Goal: Information Seeking & Learning: Learn about a topic

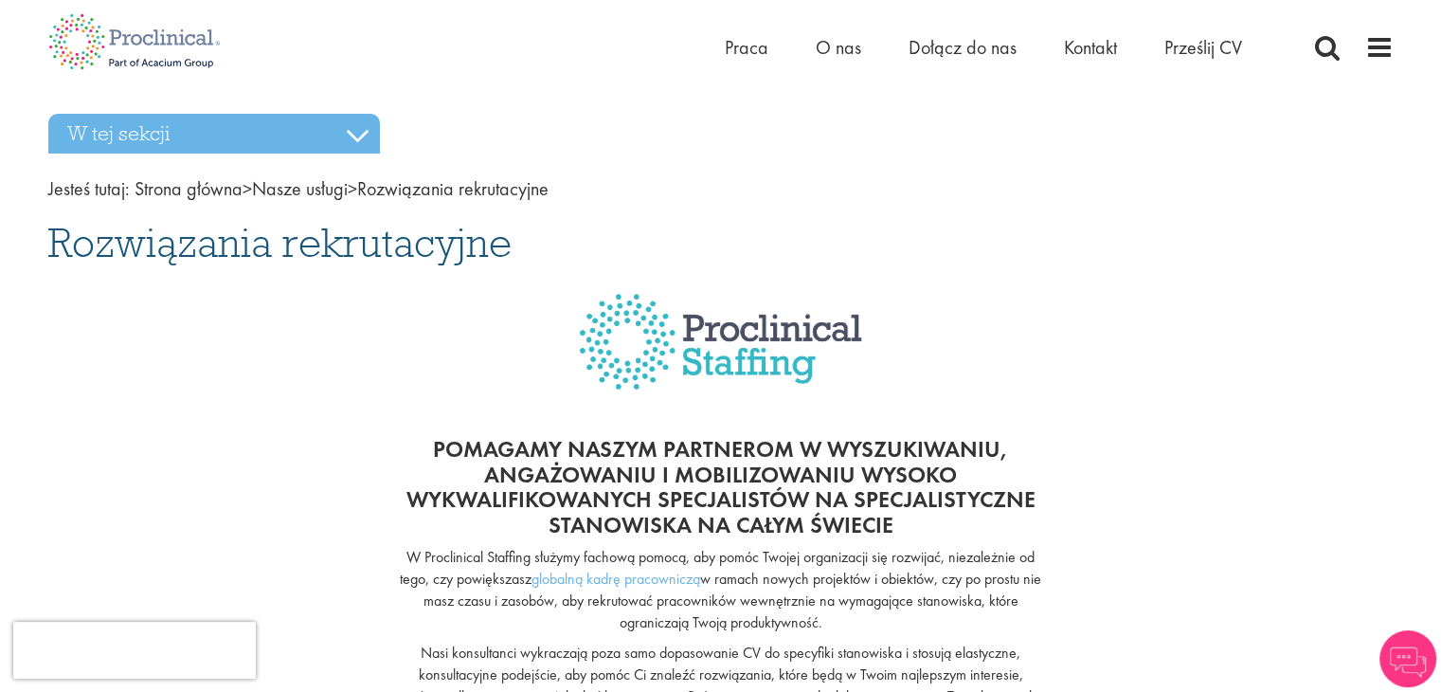
click at [928, 285] on div at bounding box center [721, 346] width 1374 height 146
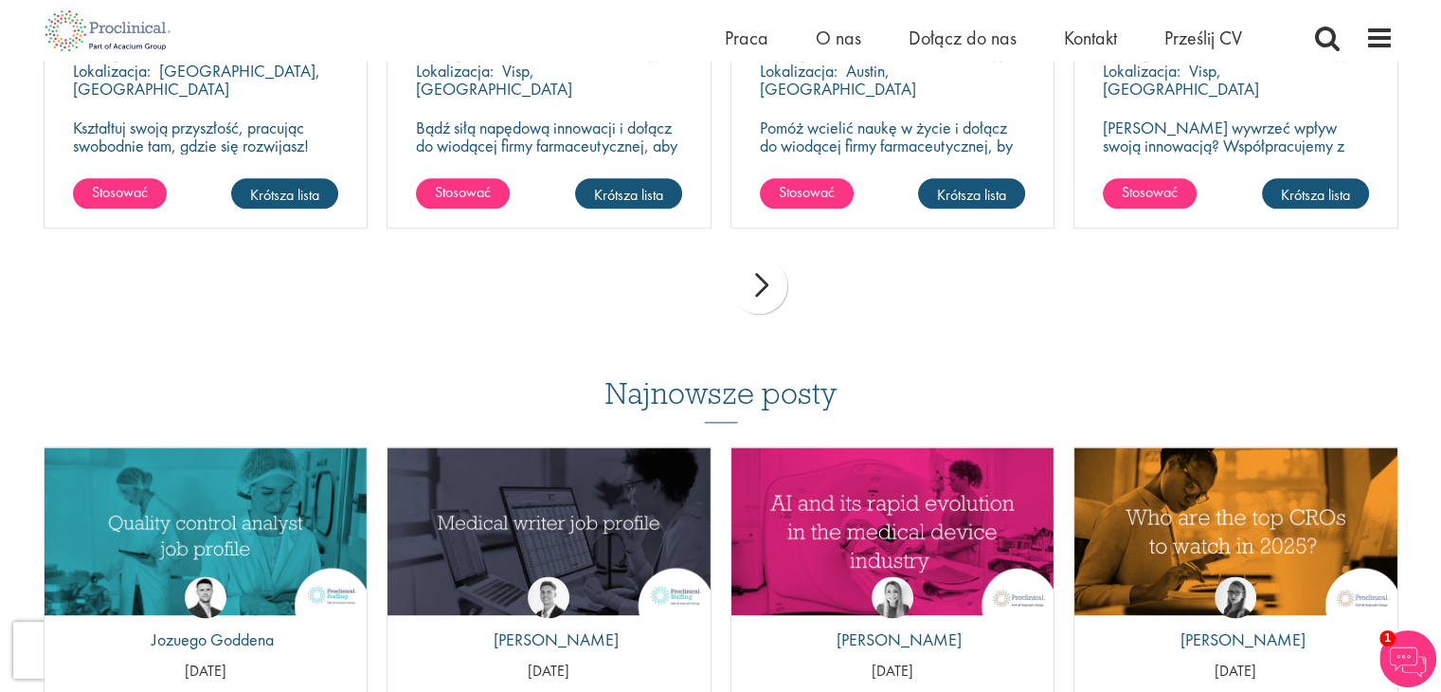
scroll to position [2748, 0]
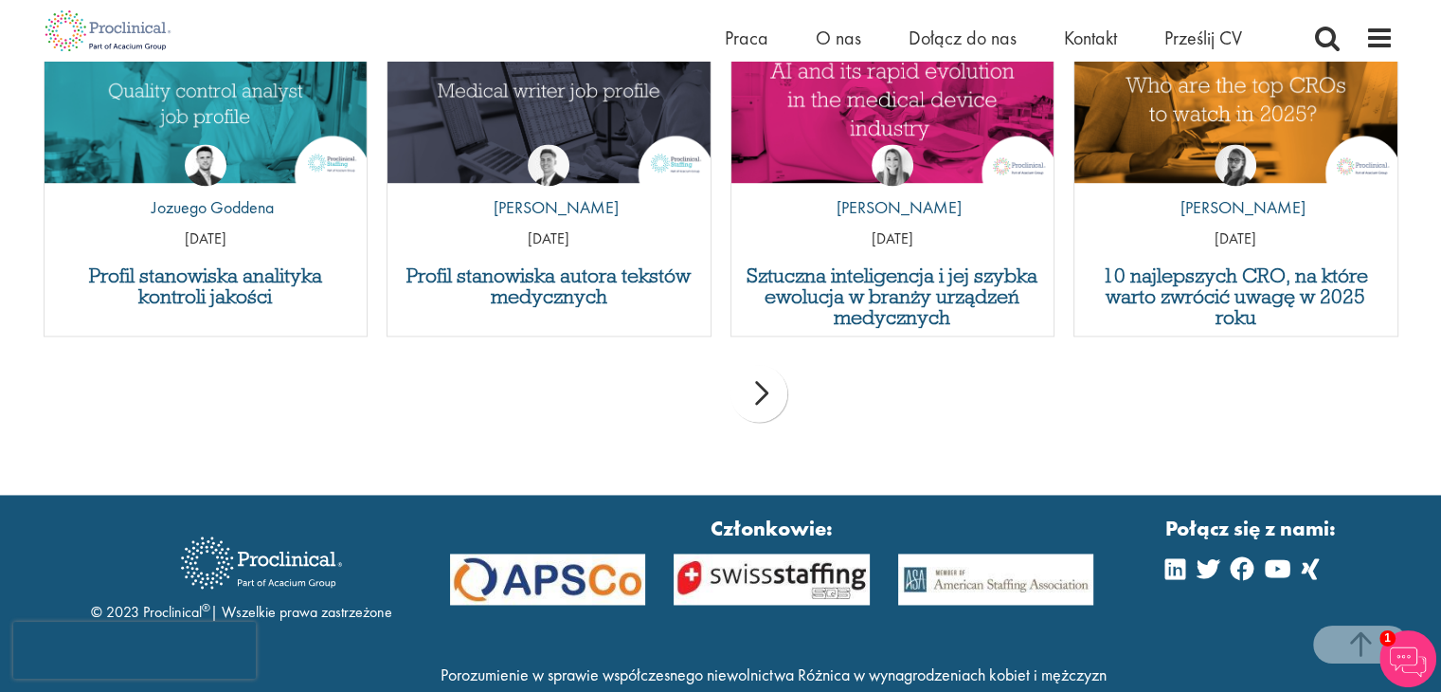
click at [788, 372] on div "poprzedni Następny" at bounding box center [721, 396] width 1374 height 82
click at [775, 391] on div "Następny" at bounding box center [759, 393] width 57 height 57
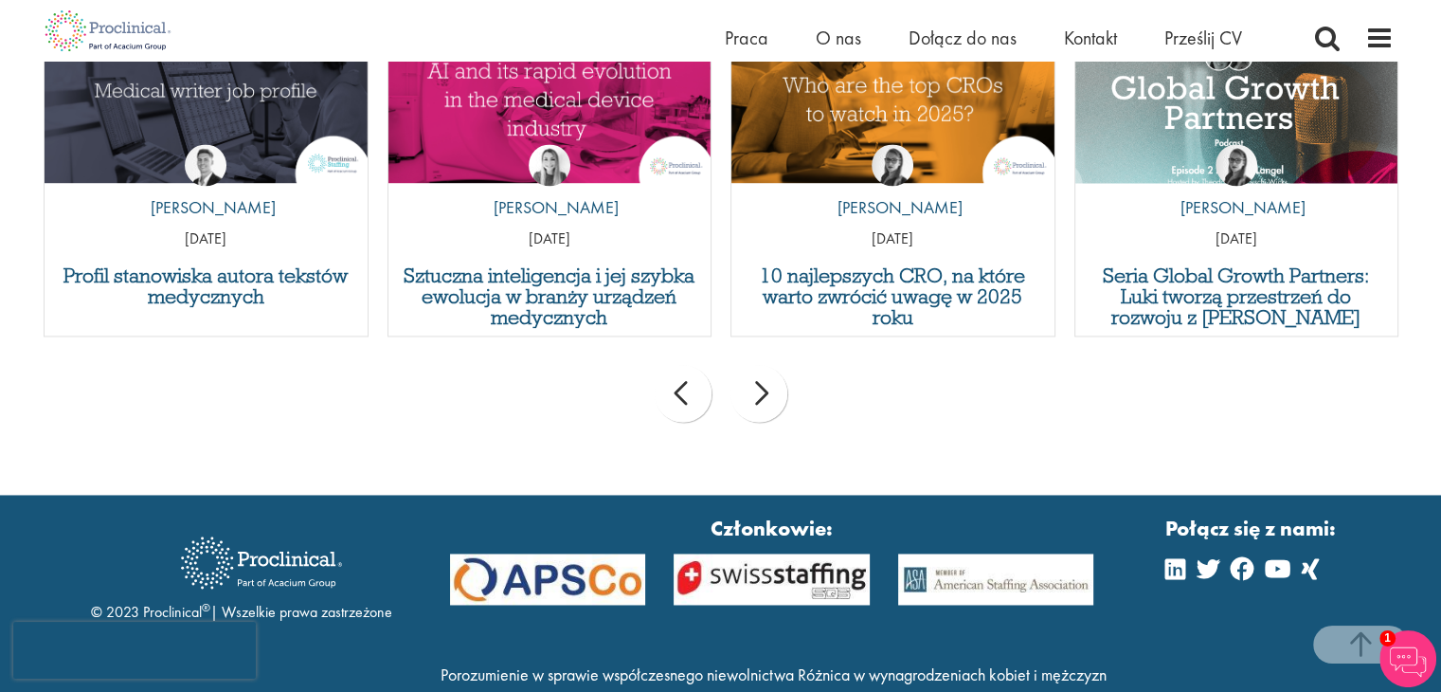
click at [775, 391] on div "Następny" at bounding box center [759, 393] width 57 height 57
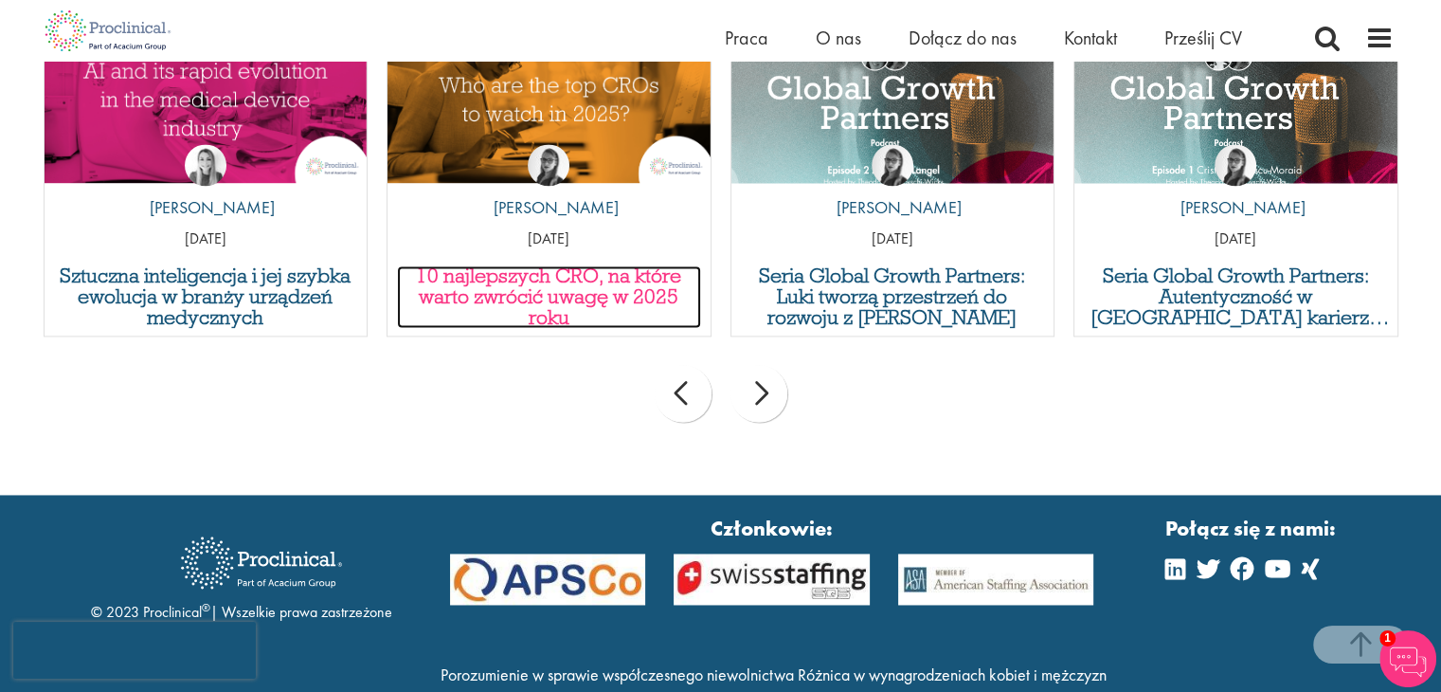
drag, startPoint x: 593, startPoint y: 214, endPoint x: 534, endPoint y: 281, distance: 89.3
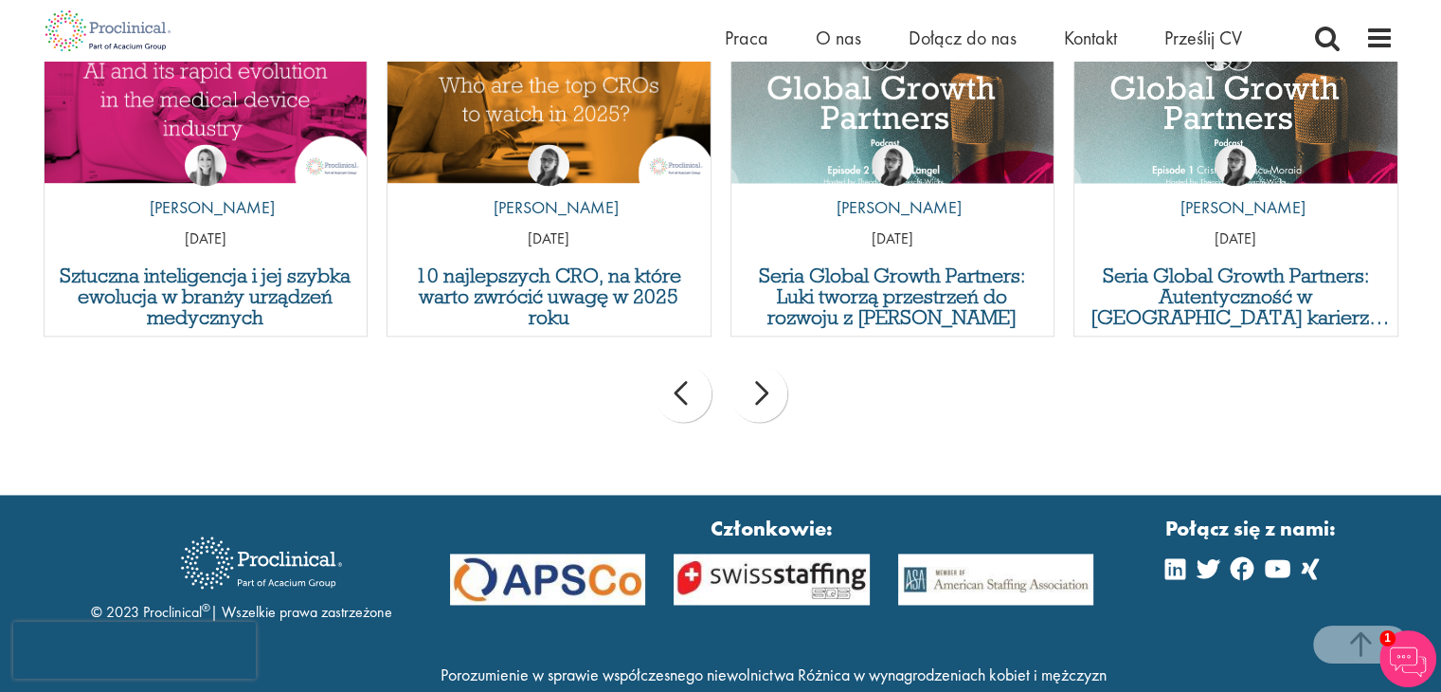
click at [768, 403] on div "Następny" at bounding box center [759, 393] width 57 height 57
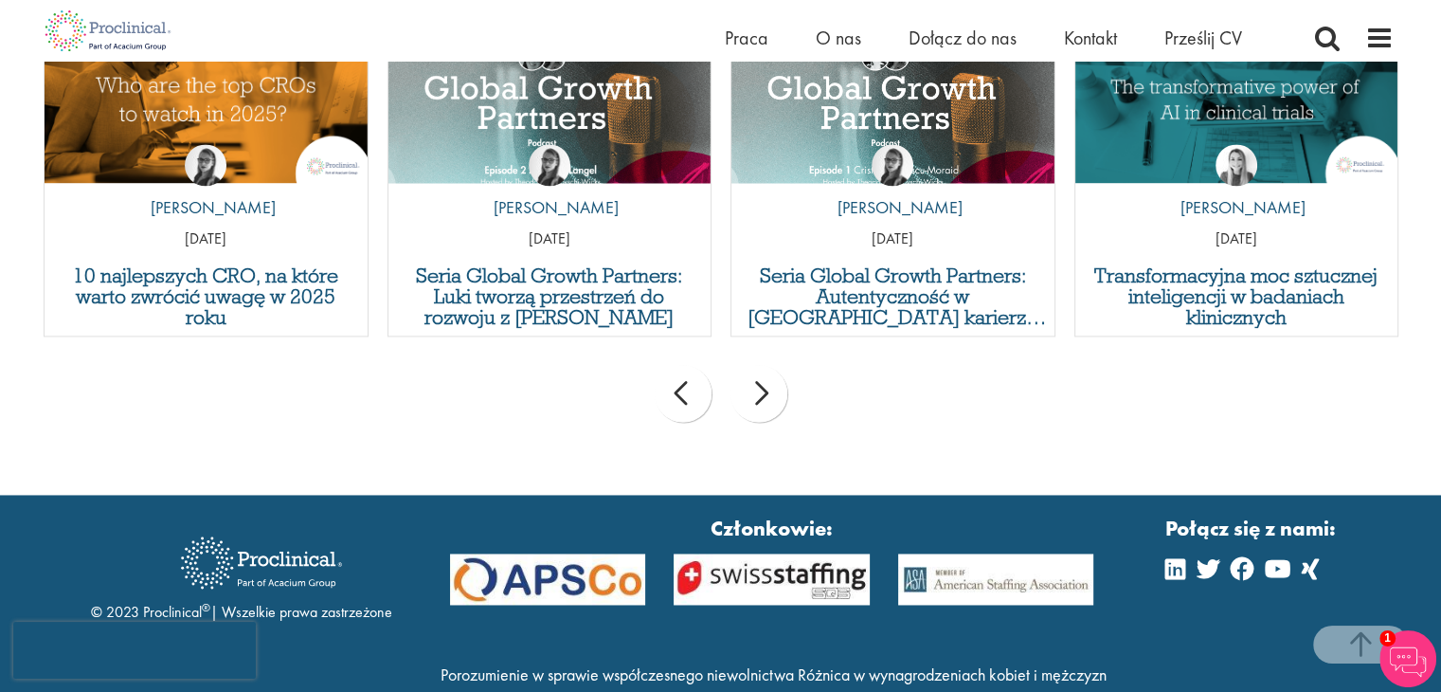
click at [768, 403] on div "Następny" at bounding box center [759, 393] width 57 height 57
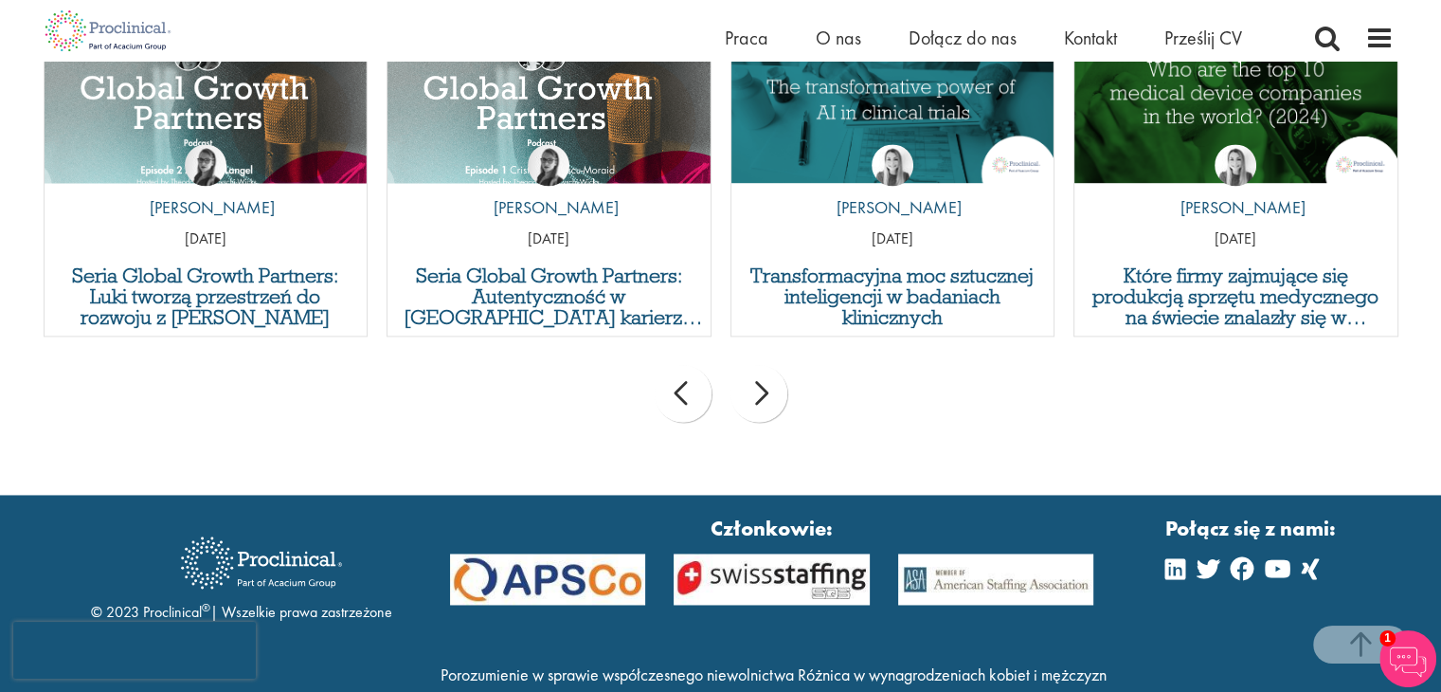
click at [768, 403] on div "Następny" at bounding box center [759, 393] width 57 height 57
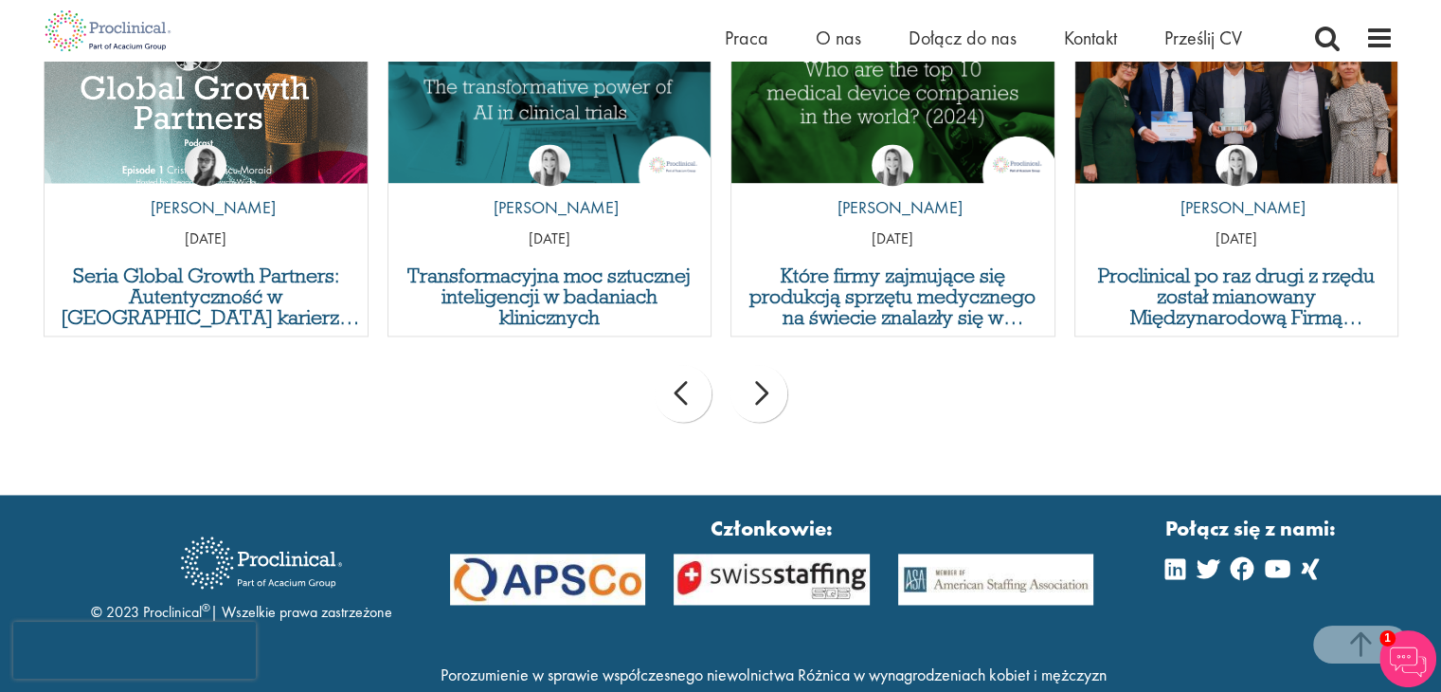
click at [768, 403] on div "Następny" at bounding box center [759, 393] width 57 height 57
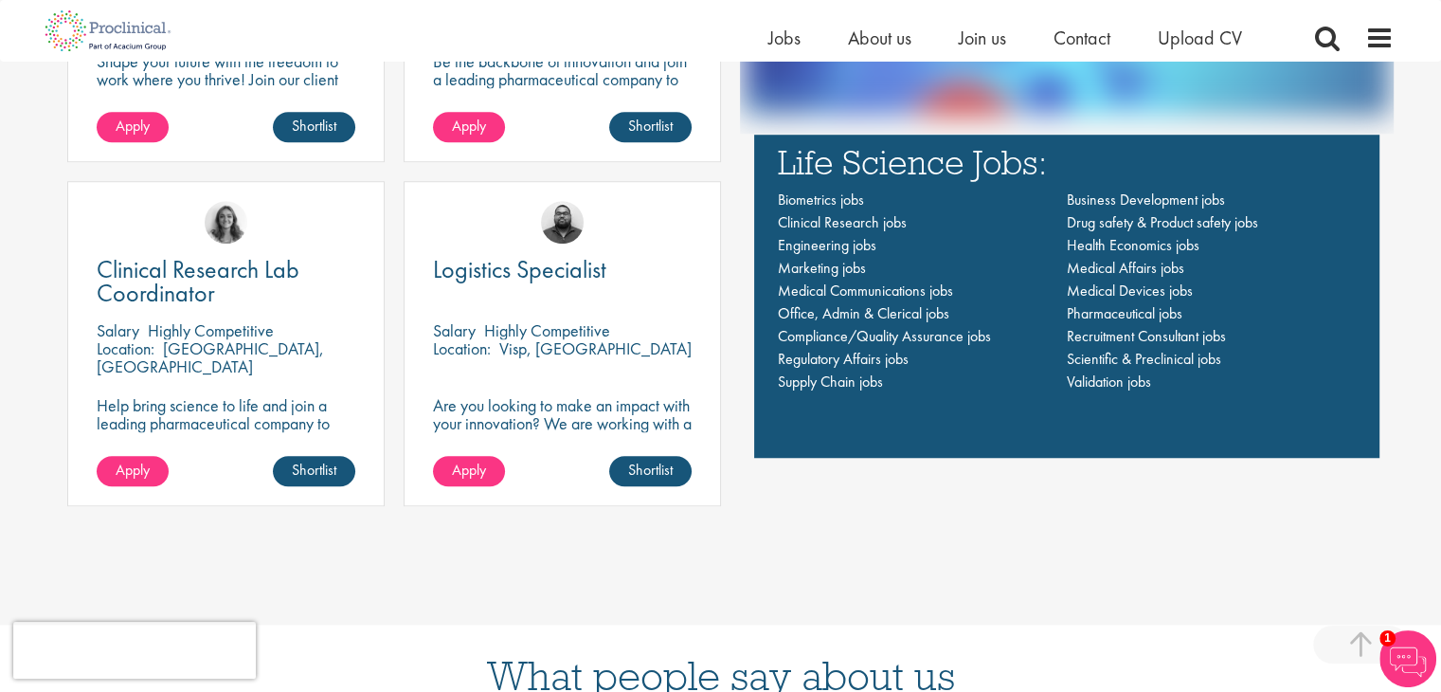
scroll to position [1800, 0]
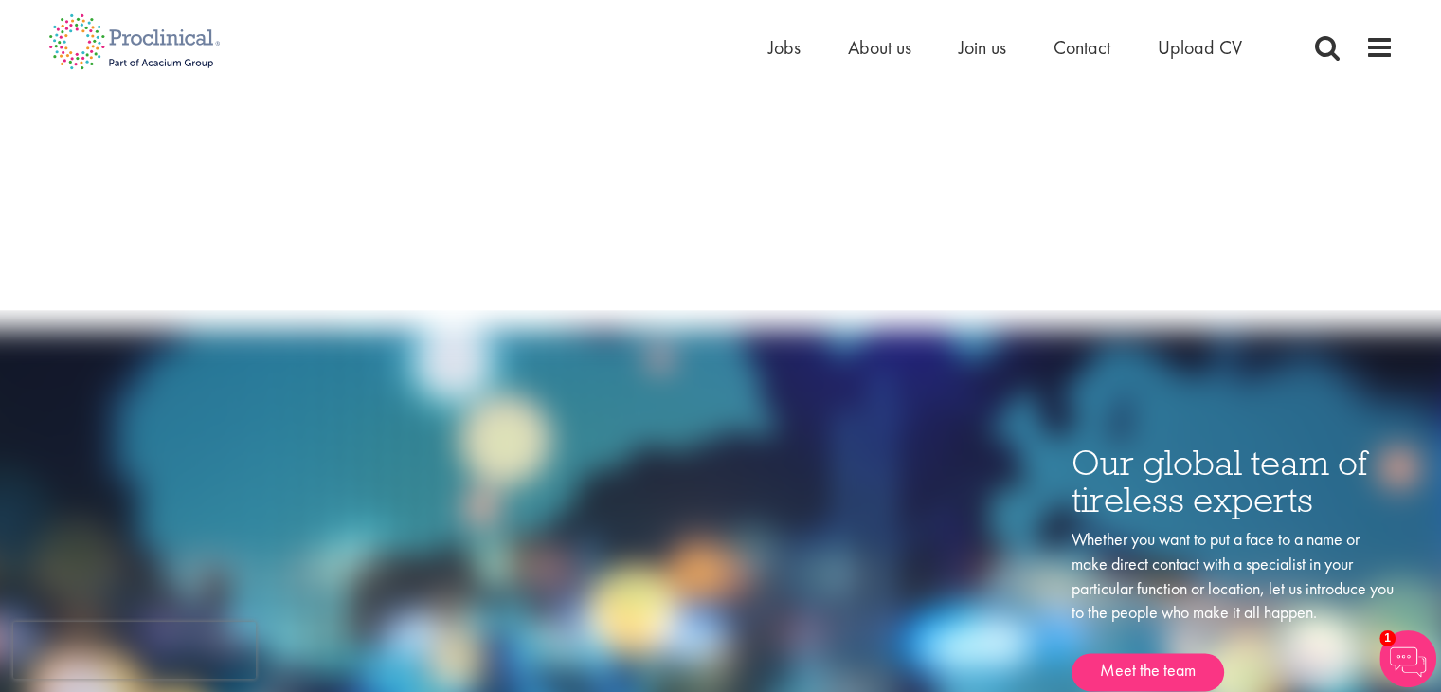
scroll to position [2179, 0]
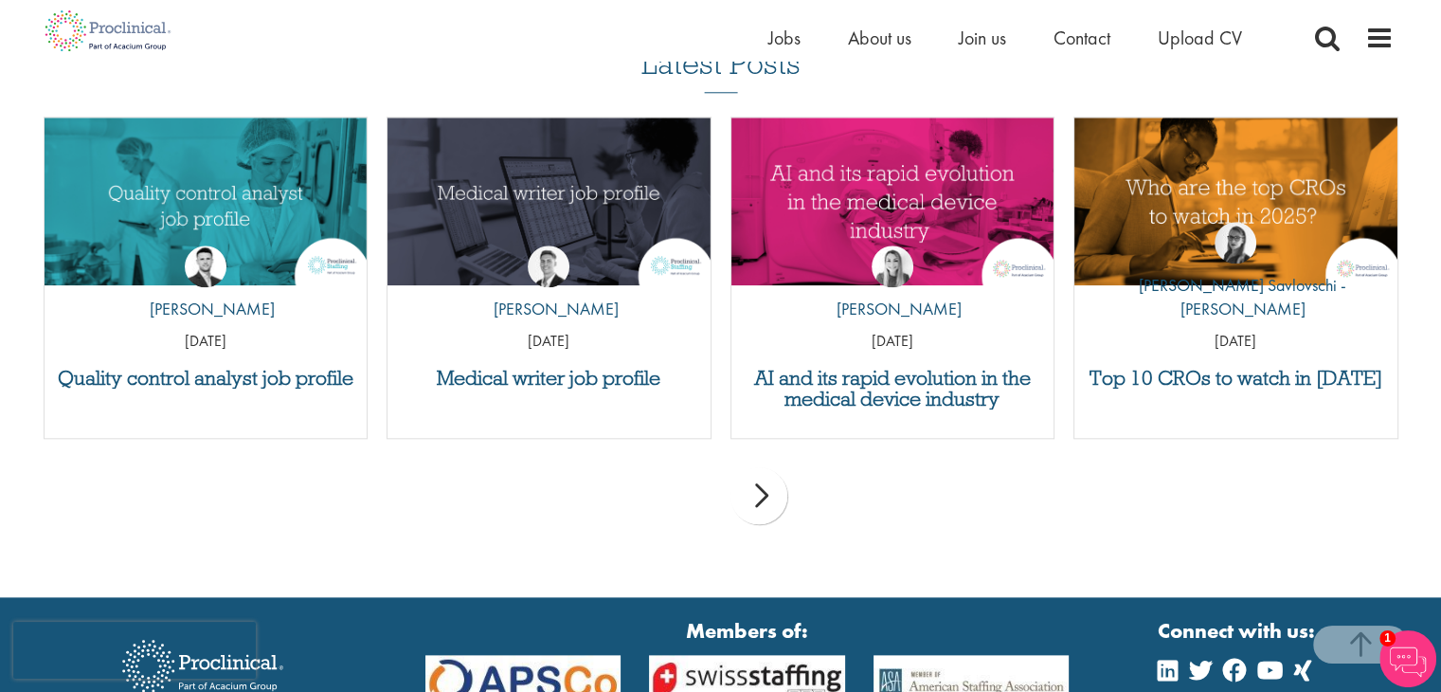
scroll to position [2160, 0]
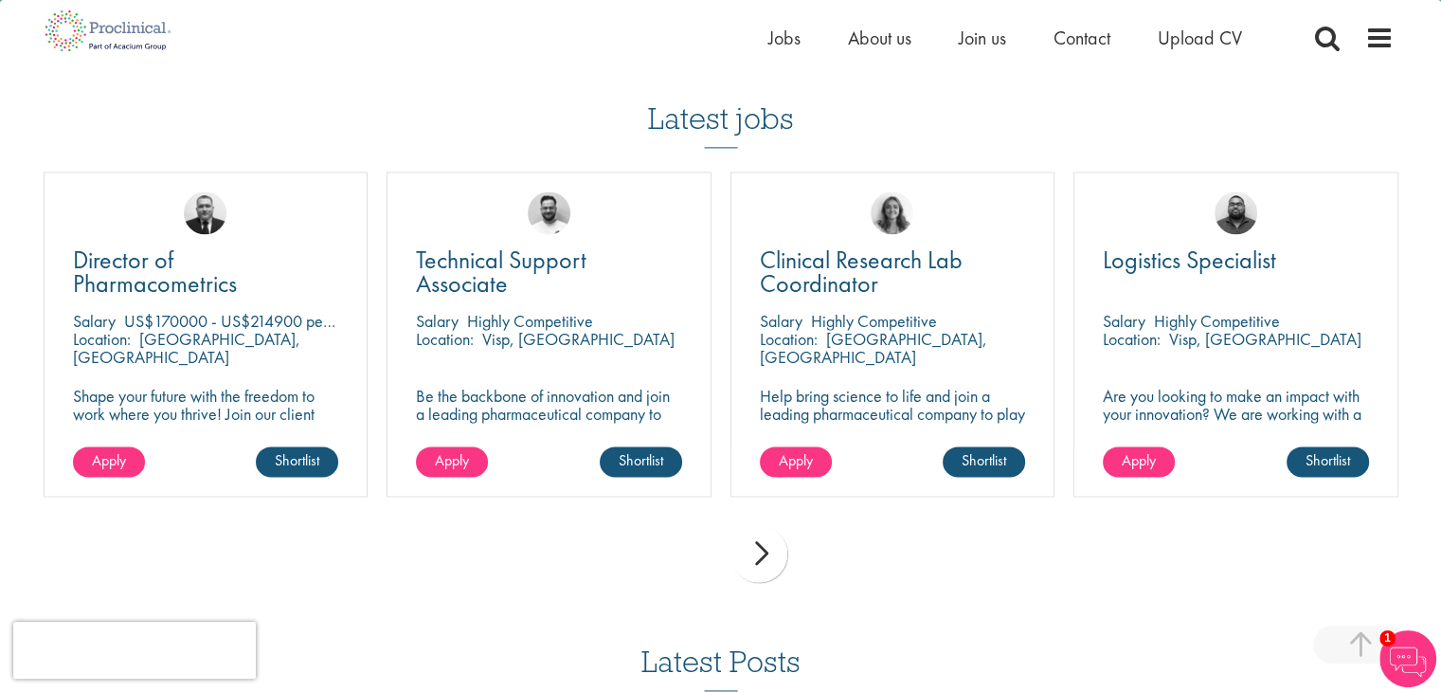
scroll to position [2558, 0]
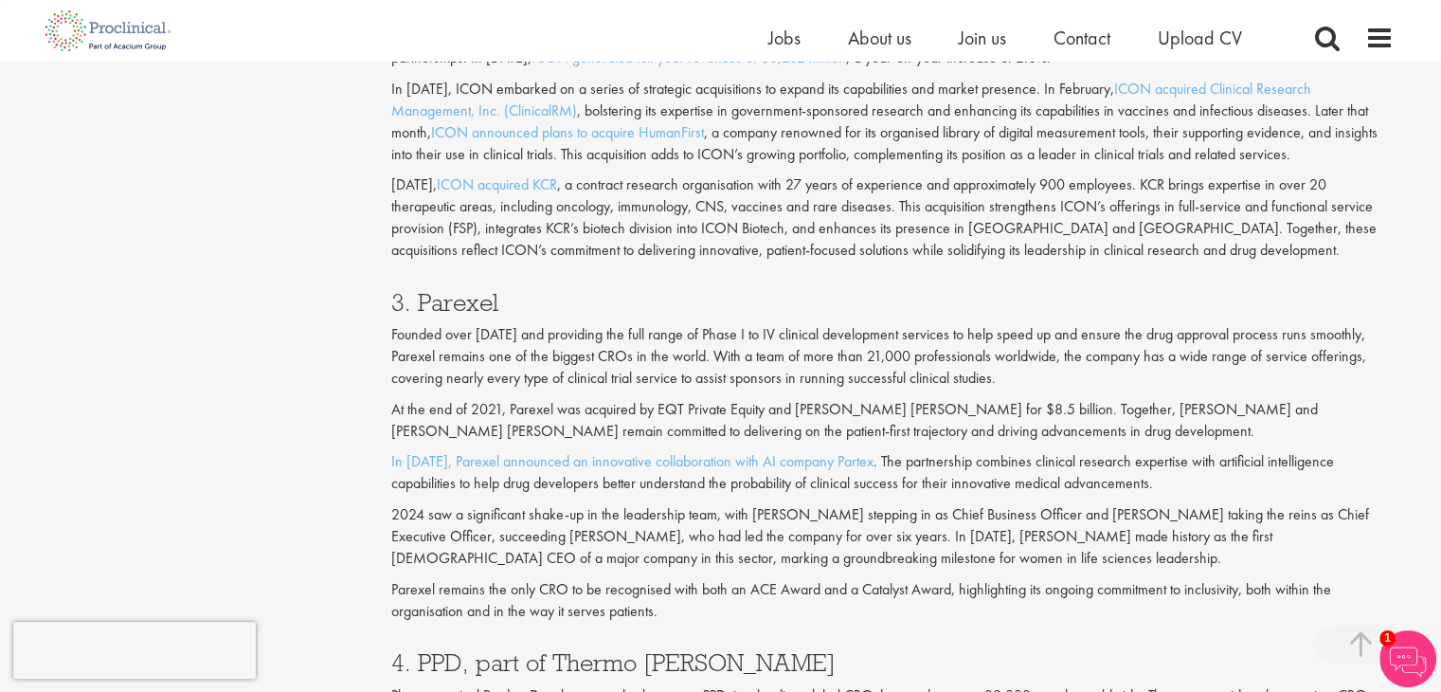
scroll to position [2179, 0]
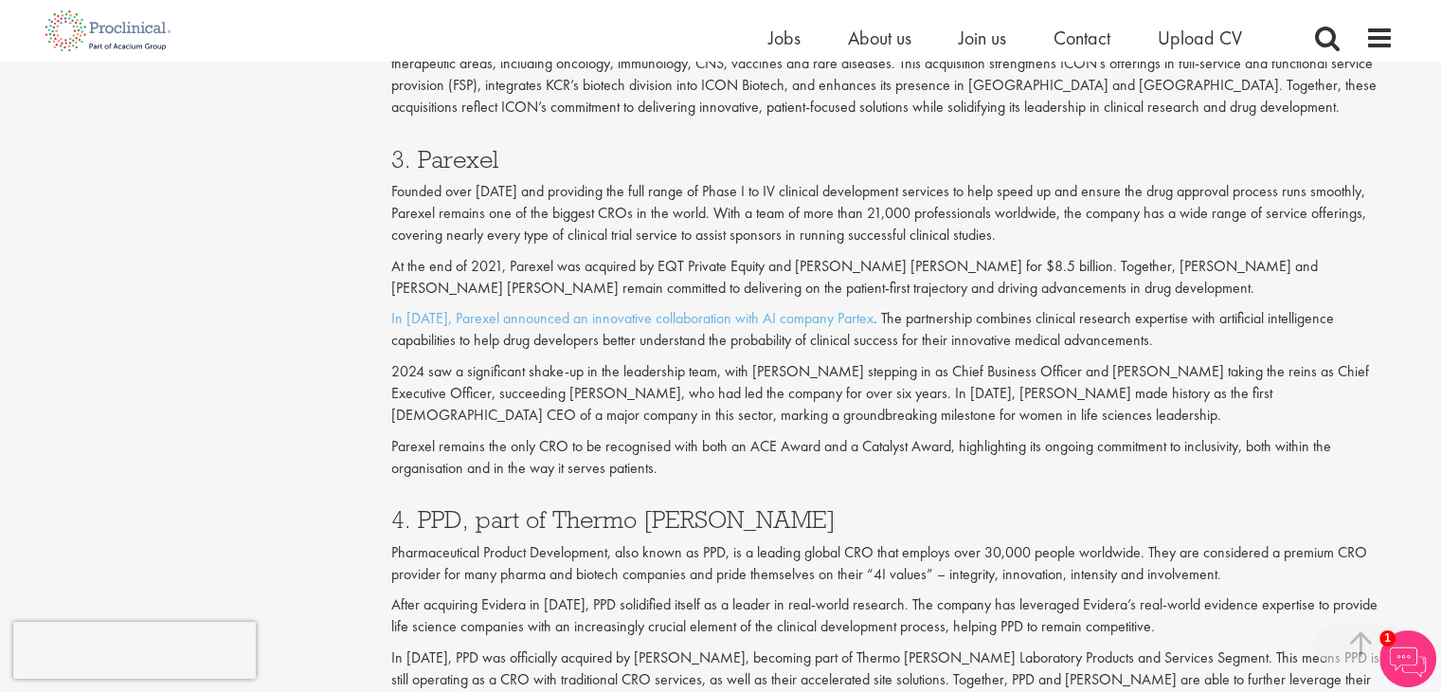
click at [449, 524] on h3 "4. PPD, part of Thermo [PERSON_NAME]" at bounding box center [892, 519] width 1003 height 25
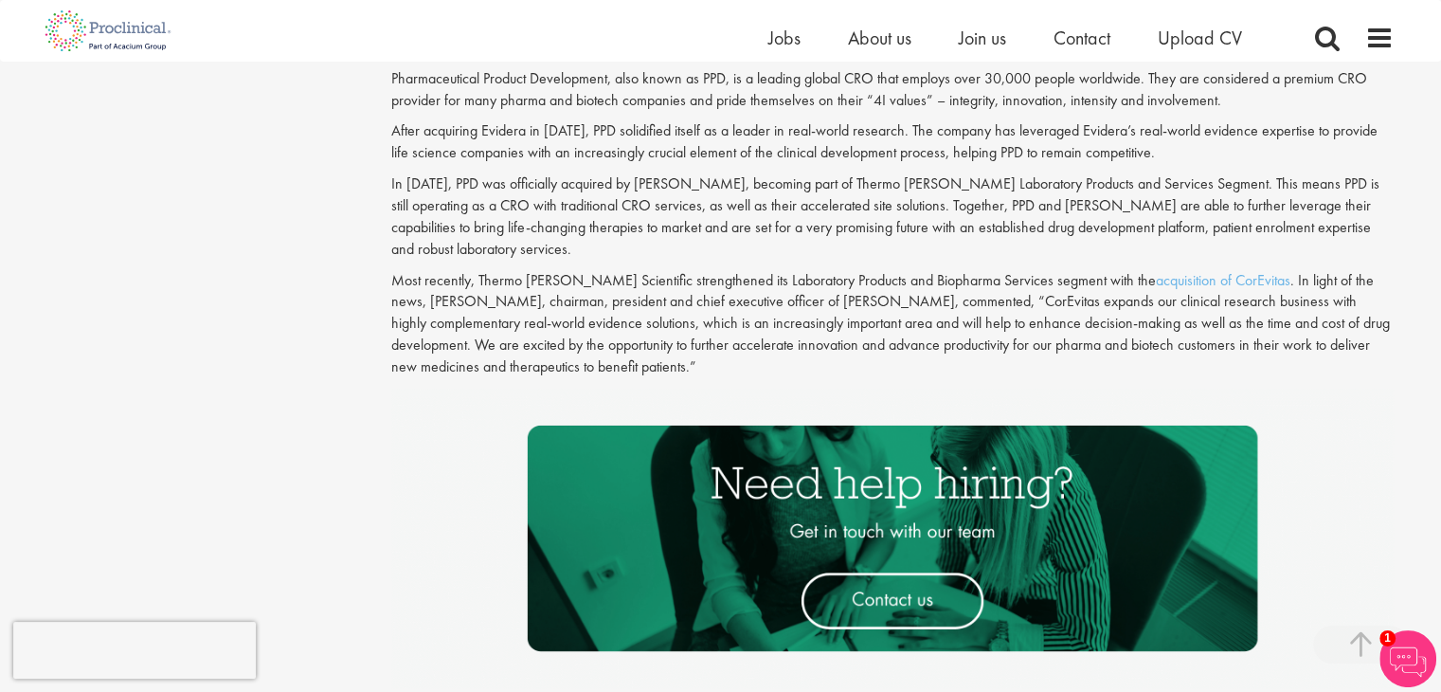
scroll to position [3127, 0]
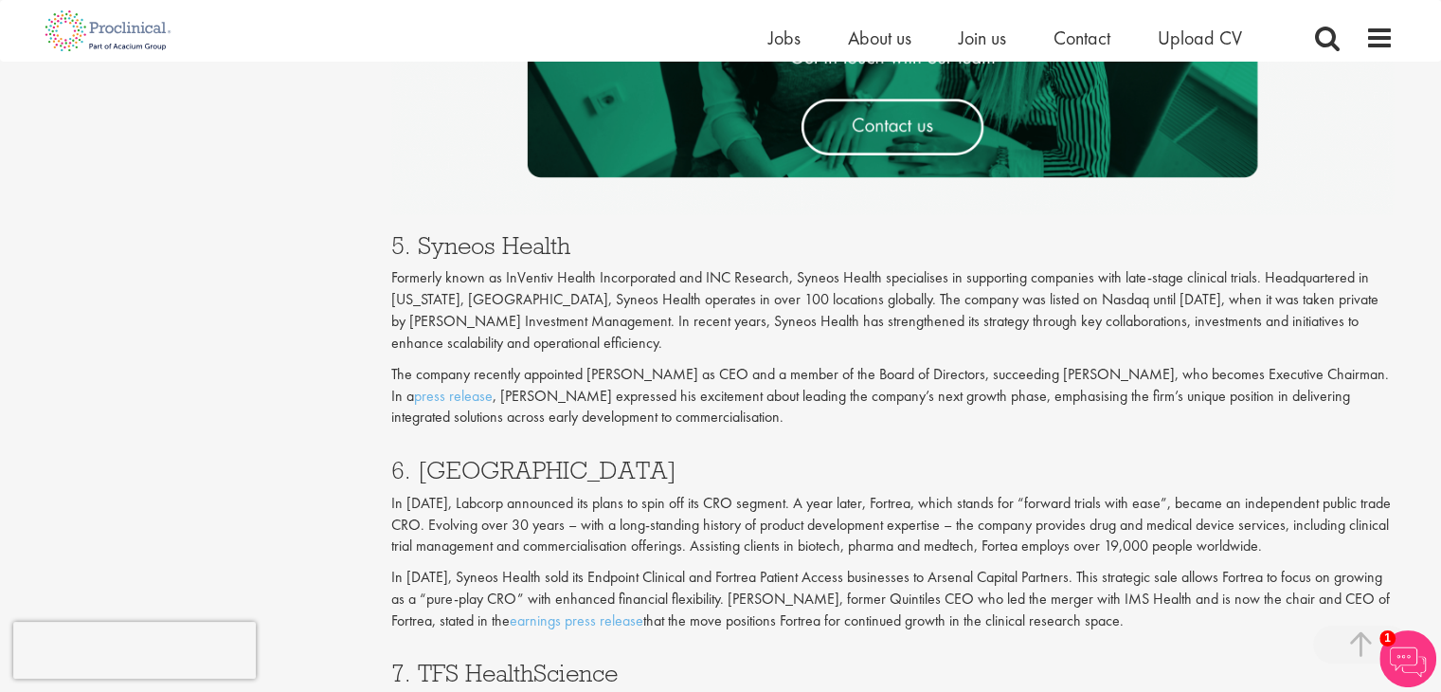
click at [497, 228] on div "5. Syneos Health Formerly known as InVentiv Health Incorporated and INC Researc…" at bounding box center [892, 326] width 1031 height 224
drag, startPoint x: 420, startPoint y: 238, endPoint x: 529, endPoint y: 237, distance: 109.0
click at [859, 242] on h3 "5. Syneos Health" at bounding box center [892, 245] width 1003 height 25
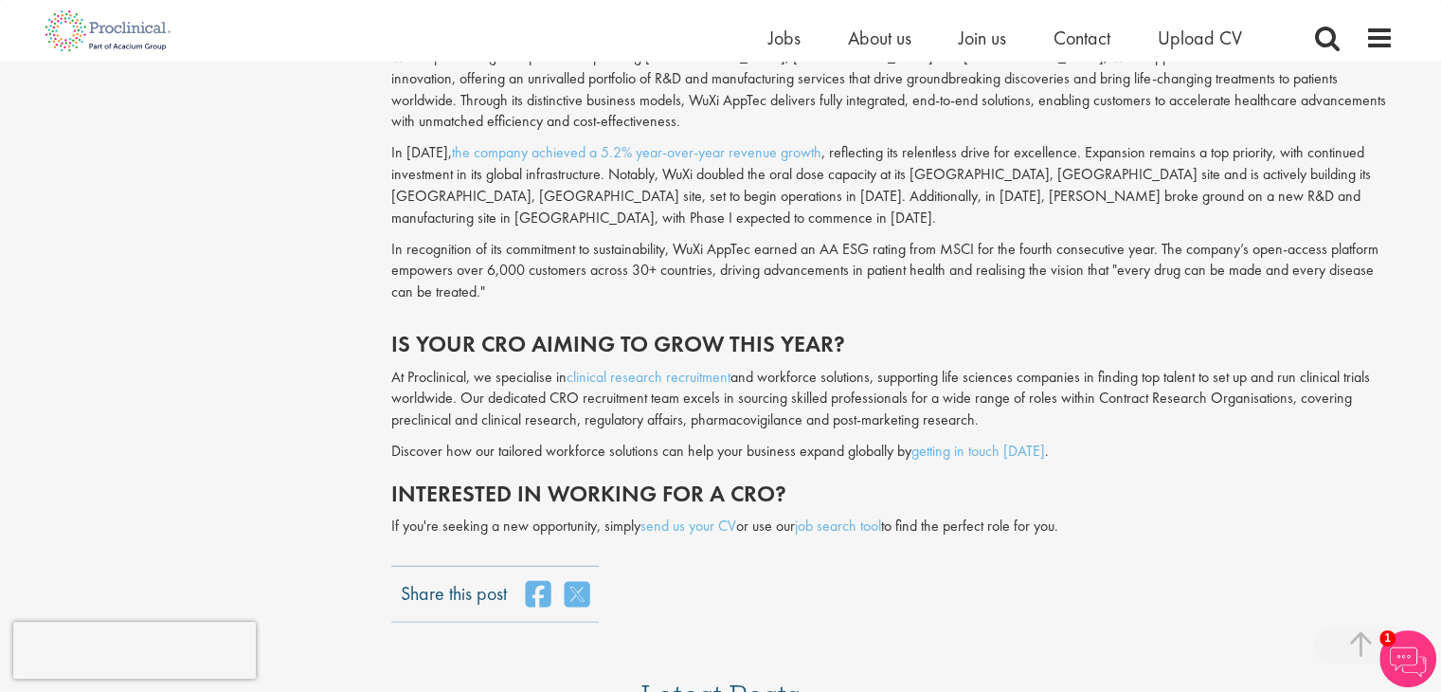
scroll to position [4738, 0]
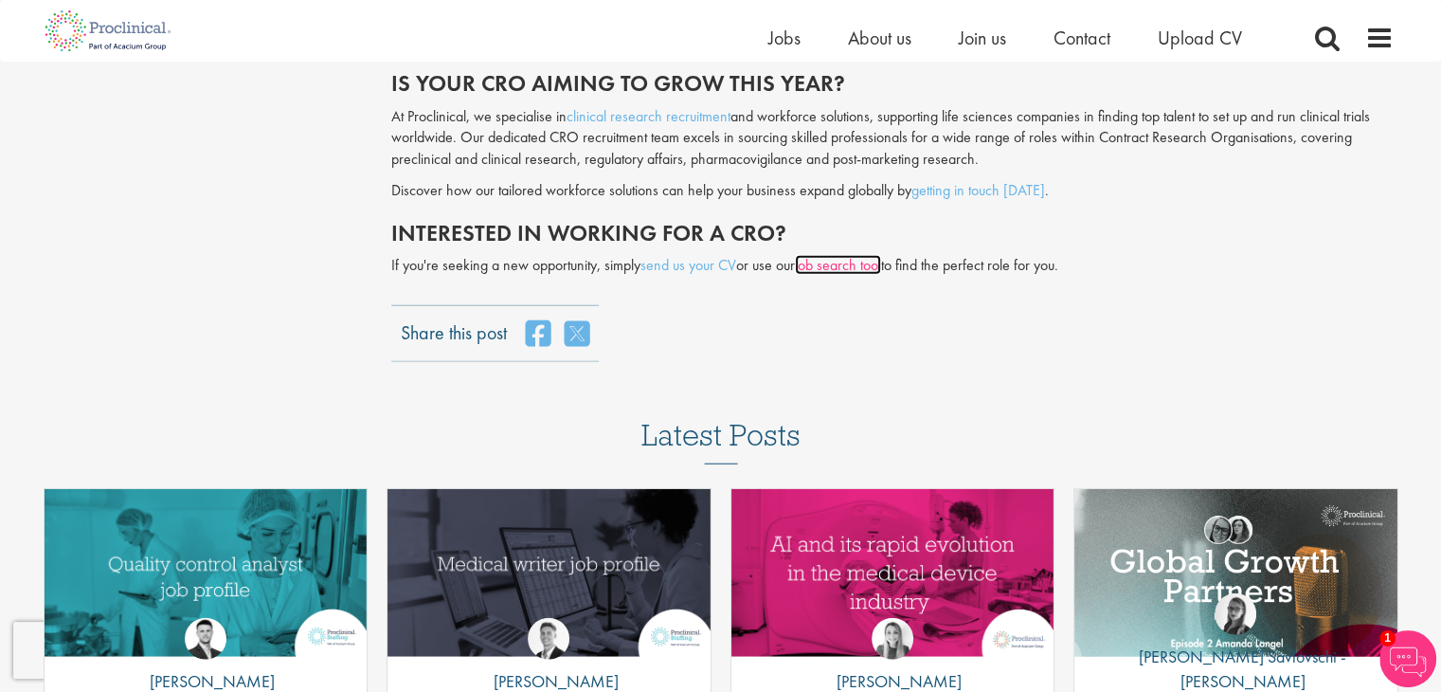
click at [843, 255] on link "job search tool" at bounding box center [838, 265] width 86 height 20
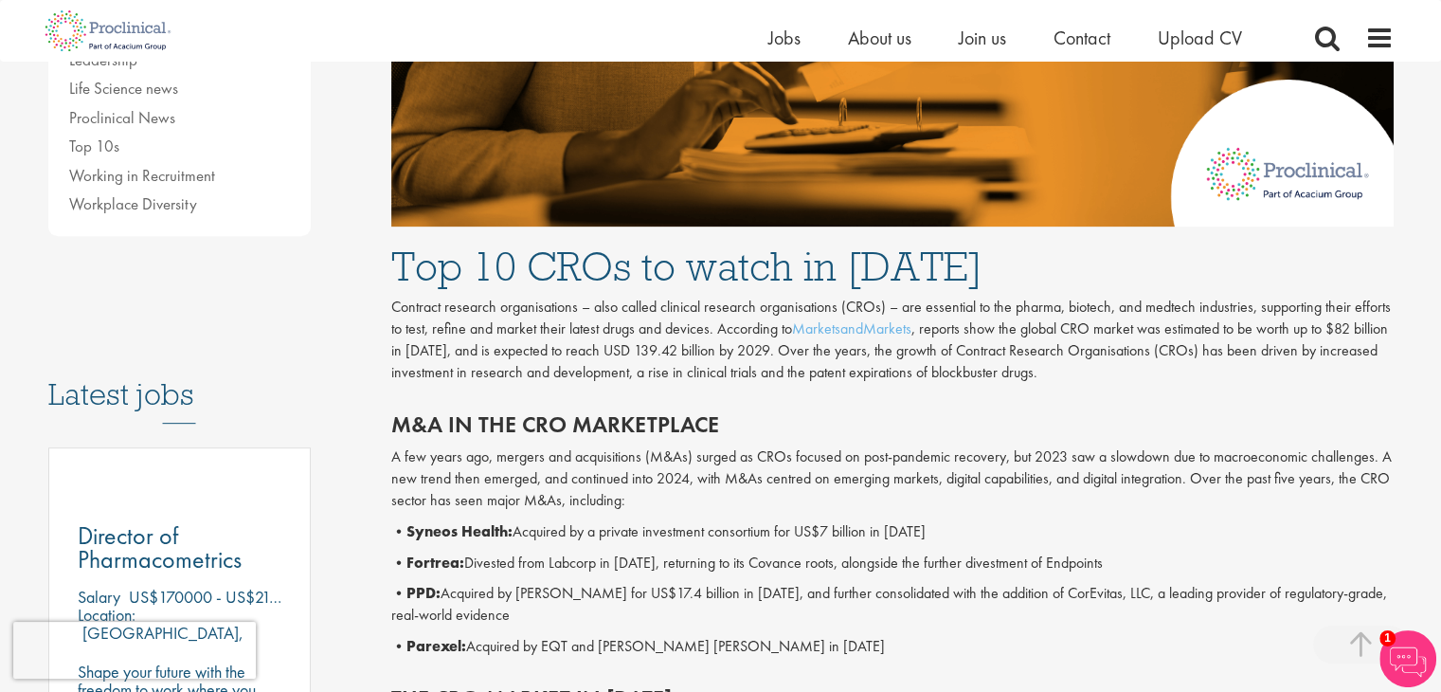
scroll to position [853, 0]
